Goal: Task Accomplishment & Management: Use online tool/utility

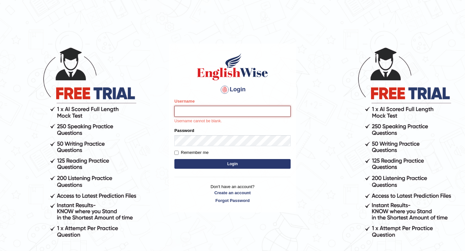
click at [192, 112] on input "Username" at bounding box center [232, 111] width 116 height 11
type input "0466609749"
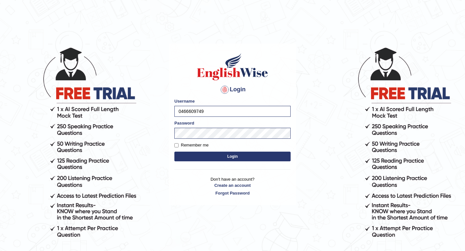
click at [217, 157] on button "Login" at bounding box center [232, 157] width 116 height 10
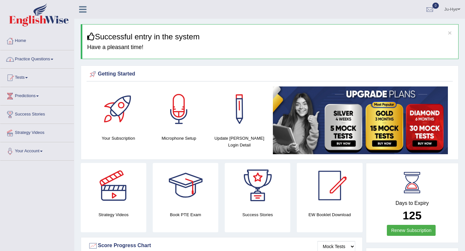
click at [41, 58] on link "Practice Questions" at bounding box center [37, 58] width 74 height 16
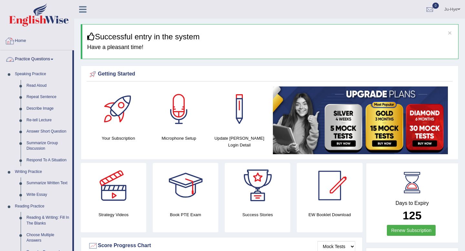
click at [83, 11] on icon at bounding box center [82, 9] width 7 height 8
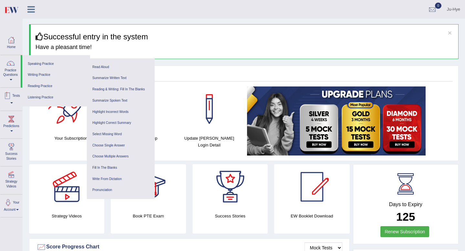
click at [11, 99] on div at bounding box center [8, 96] width 10 height 10
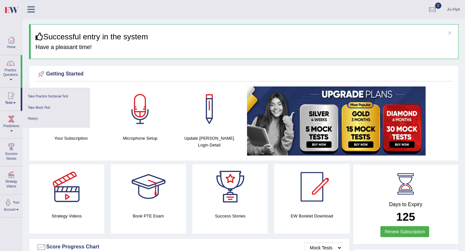
click at [53, 98] on link "Take Practice Sectional Test" at bounding box center [55, 96] width 61 height 11
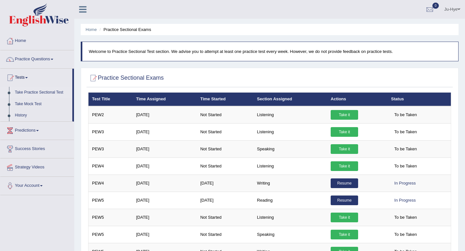
click at [43, 130] on link "Predictions" at bounding box center [37, 130] width 74 height 16
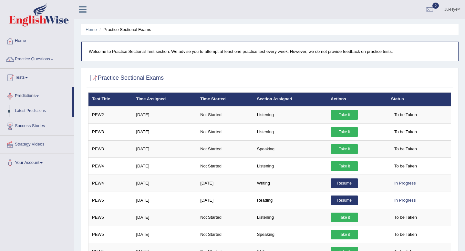
click at [25, 81] on link "Tests" at bounding box center [37, 77] width 74 height 16
